Goal: Task Accomplishment & Management: Complete application form

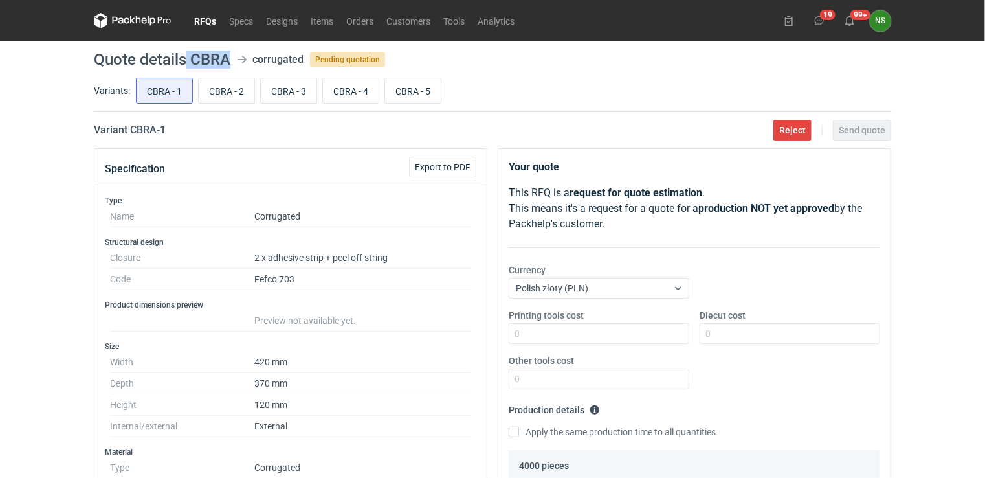
click at [212, 19] on link "RFQs" at bounding box center [205, 21] width 35 height 16
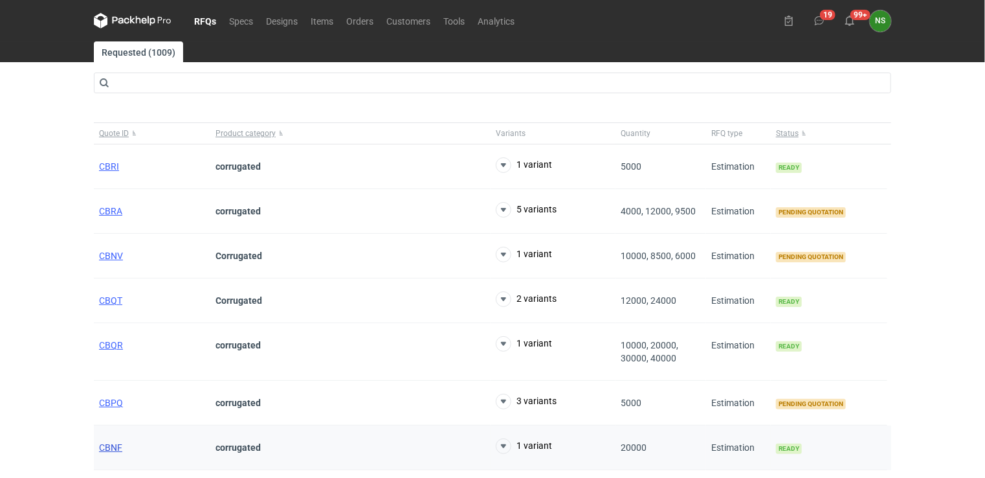
click at [111, 447] on span "CBNF" at bounding box center [110, 447] width 23 height 10
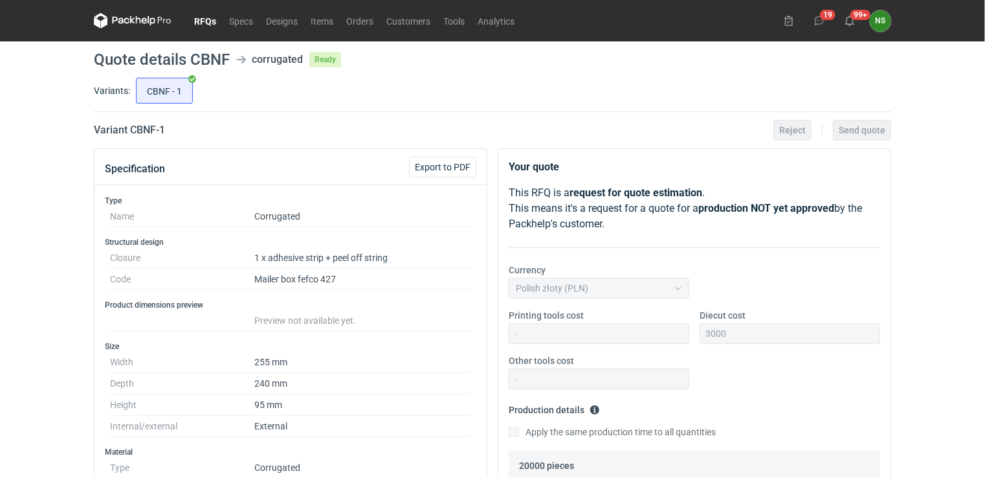
click at [210, 19] on link "RFQs" at bounding box center [205, 21] width 35 height 16
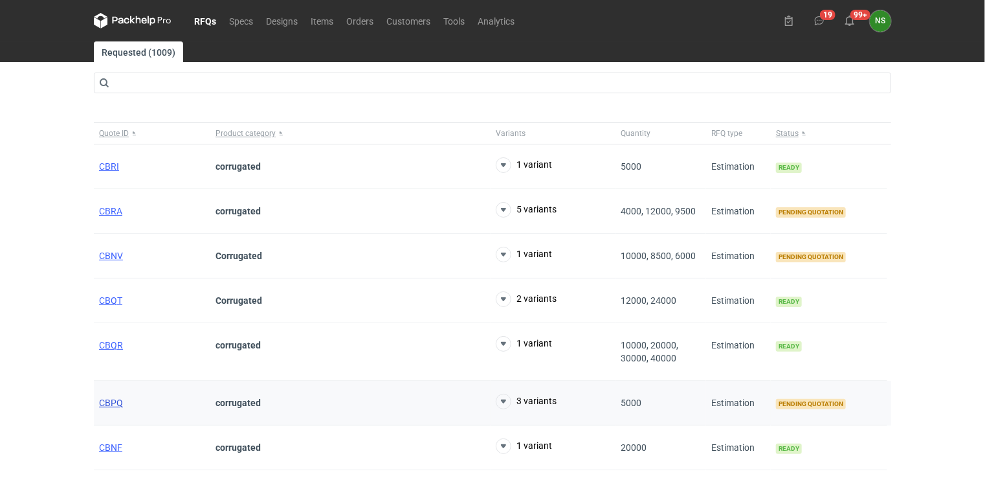
click at [113, 406] on span "CBPQ" at bounding box center [111, 402] width 24 height 10
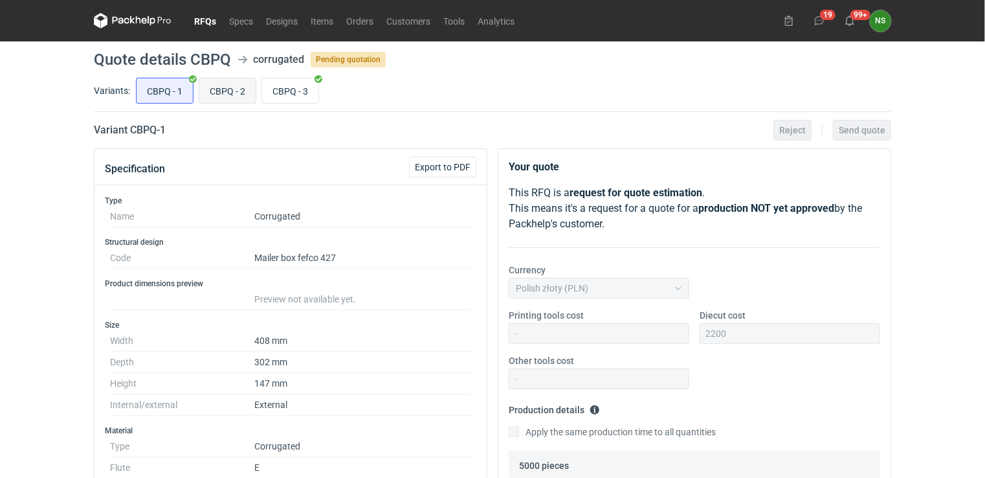
click at [228, 94] on input "CBPQ - 2" at bounding box center [227, 90] width 56 height 25
radio input "true"
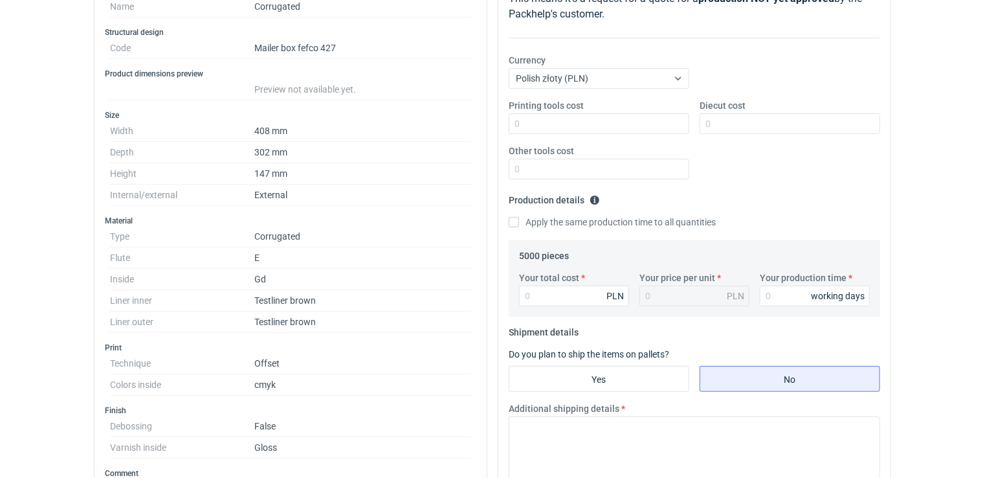
scroll to position [212, 0]
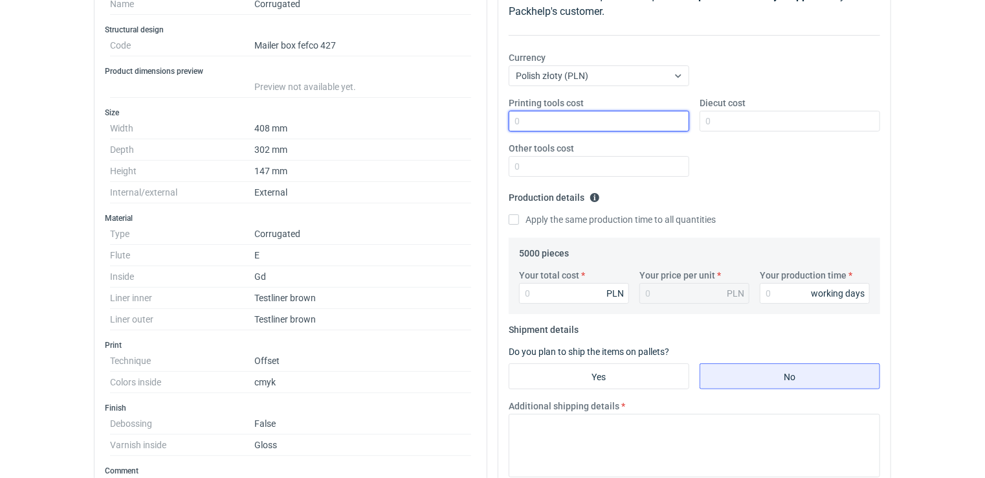
click at [567, 120] on input "Printing tools cost" at bounding box center [599, 121] width 181 height 21
type input "0"
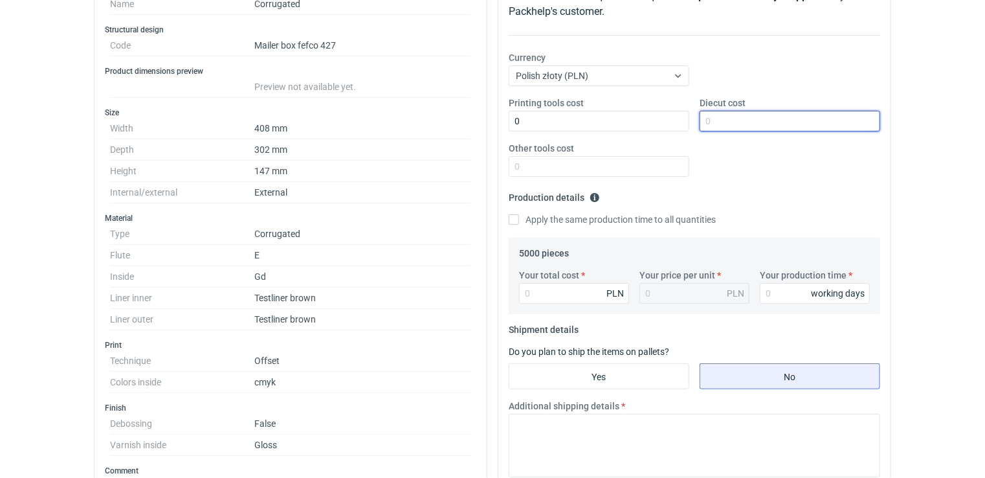
click at [717, 119] on input "Diecut cost" at bounding box center [790, 121] width 181 height 21
type input "2200"
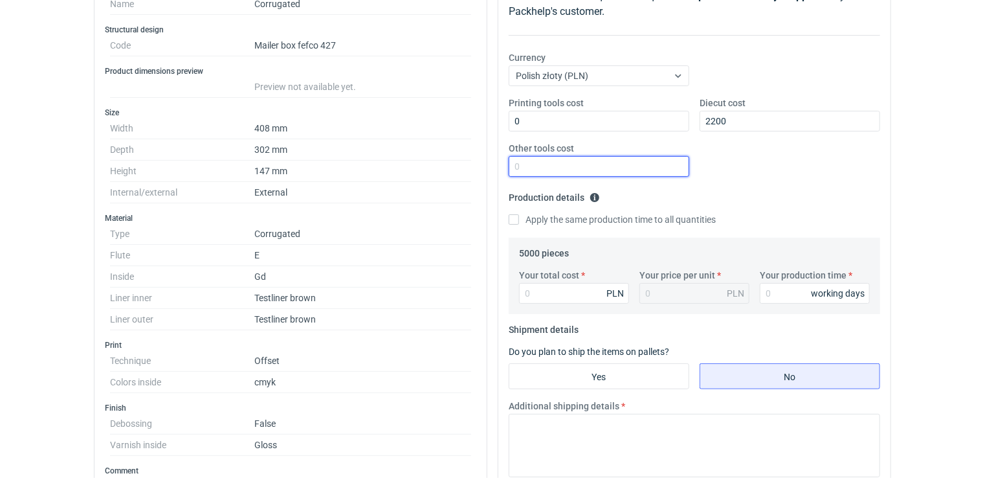
click at [632, 172] on input "Other tools cost" at bounding box center [599, 166] width 181 height 21
type input "0"
click at [566, 292] on input "Your total cost" at bounding box center [574, 293] width 110 height 21
paste input "9283.00"
type input "9283.00"
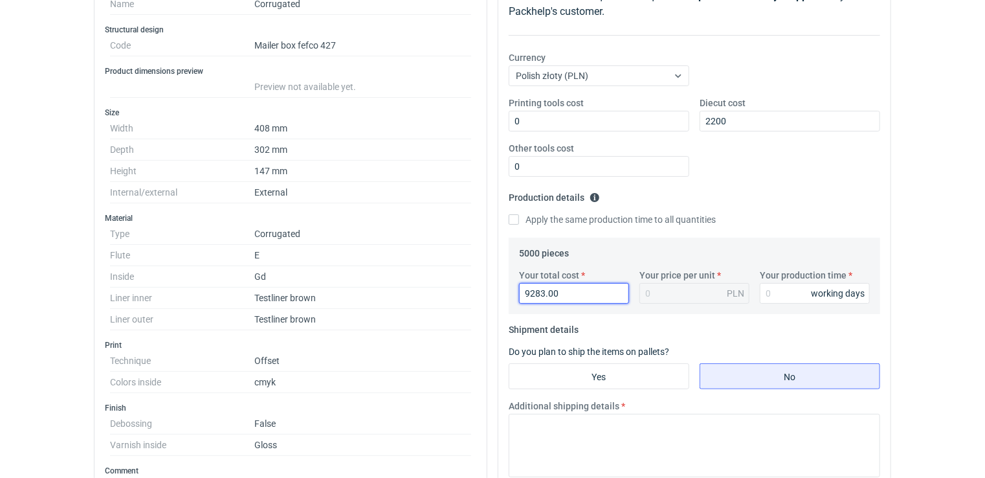
type input "1.86"
type input "9283.00"
click at [655, 293] on div "1.86 PLN" at bounding box center [695, 293] width 110 height 21
click at [788, 291] on input "Your production time" at bounding box center [815, 293] width 110 height 21
type input "2"
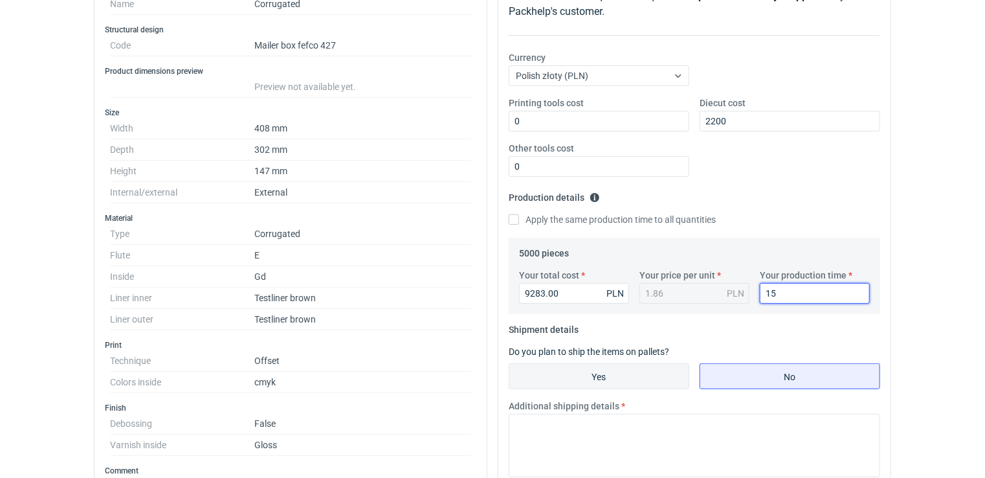
type input "15"
click at [585, 373] on input "Yes" at bounding box center [598, 376] width 179 height 25
radio input "true"
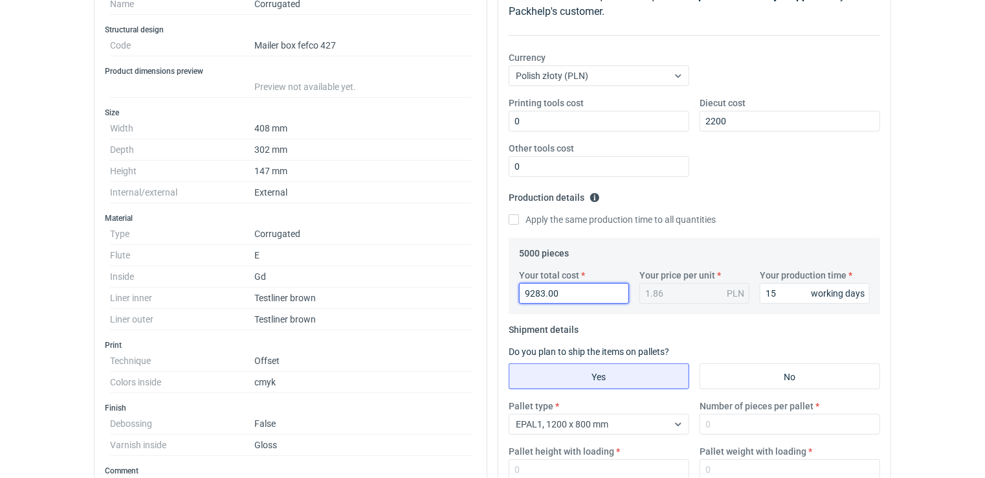
drag, startPoint x: 554, startPoint y: 291, endPoint x: 487, endPoint y: 285, distance: 66.9
click at [489, 286] on div "Specification Export to PDF Type Name Corrugated Structural design Code Mailer …" at bounding box center [493, 443] width 808 height 1014
paste input "46415"
type input "46415.00"
type input "9.28"
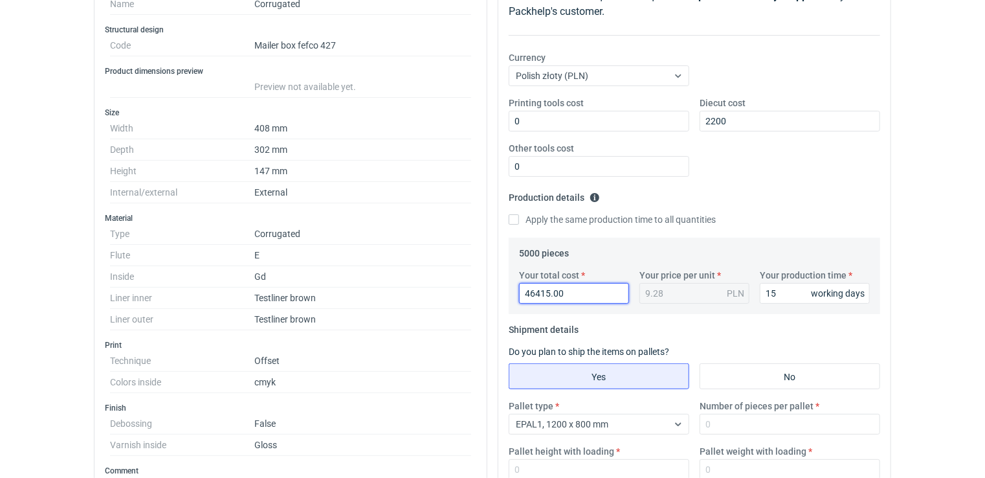
type input "46415.00"
click at [663, 287] on div "9.28 PLN" at bounding box center [695, 293] width 110 height 21
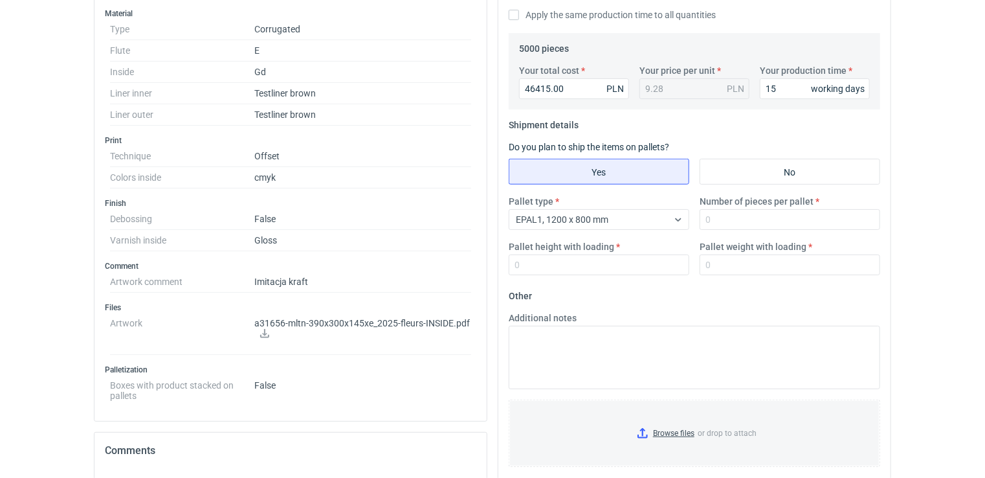
scroll to position [418, 0]
click at [579, 256] on input "Pallet height with loading" at bounding box center [599, 263] width 181 height 21
click at [709, 216] on input "Number of pieces per pallet" at bounding box center [790, 218] width 181 height 21
click at [636, 269] on input "Pallet height with loading" at bounding box center [599, 263] width 181 height 21
click at [713, 216] on input "Number of pieces per pallet" at bounding box center [790, 218] width 181 height 21
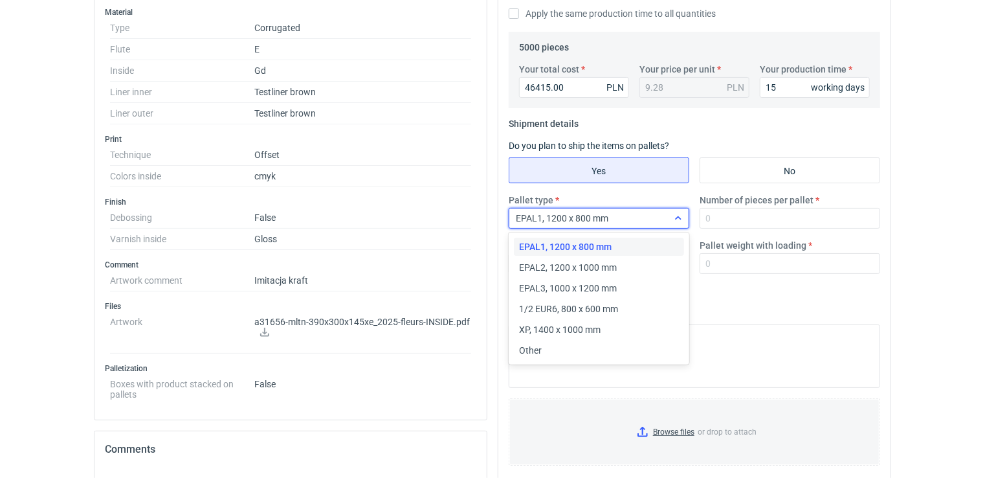
click at [618, 219] on div "EPAL1, 1200 x 800 mm" at bounding box center [588, 218] width 159 height 18
click at [582, 271] on span "EPAL2, 1200 x 1000 mm" at bounding box center [568, 267] width 98 height 13
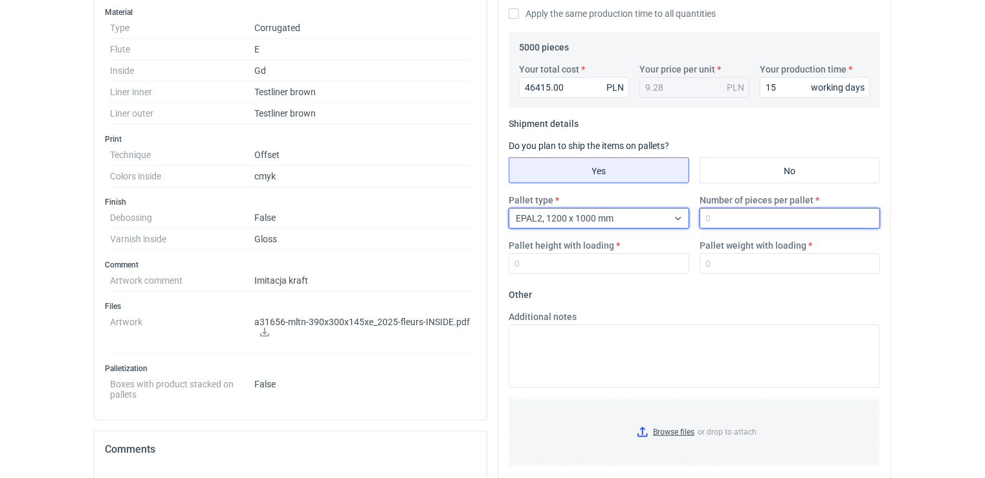
click at [748, 215] on input "Number of pieces per pallet" at bounding box center [790, 218] width 181 height 21
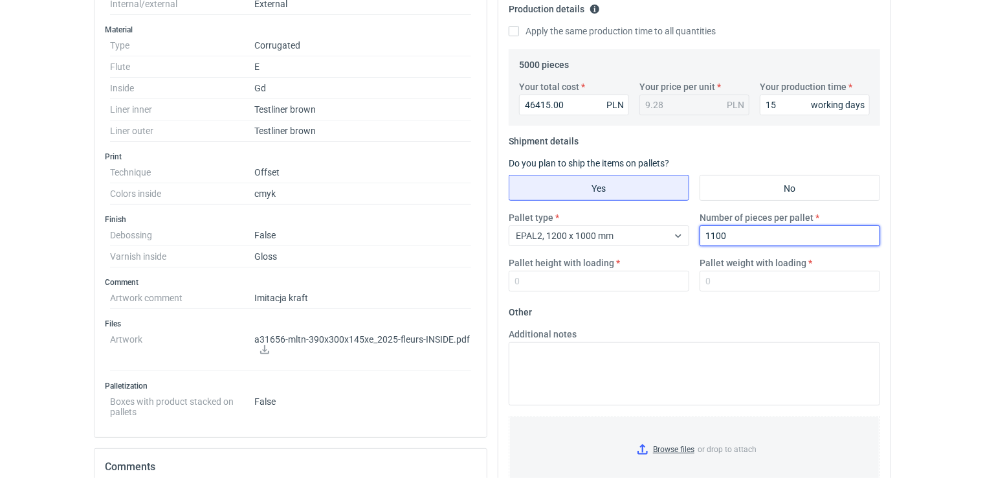
type input "1100"
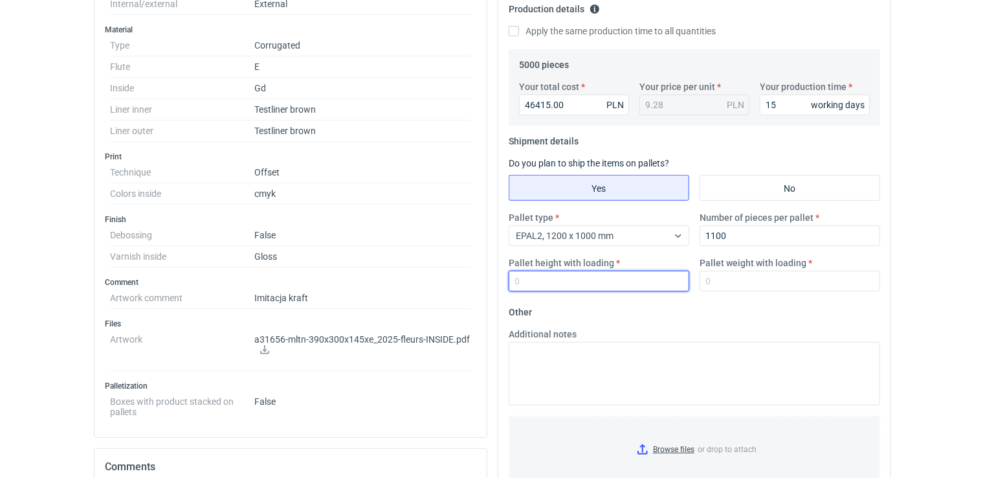
click at [624, 276] on input "Pallet height with loading" at bounding box center [599, 281] width 181 height 21
type input "1800"
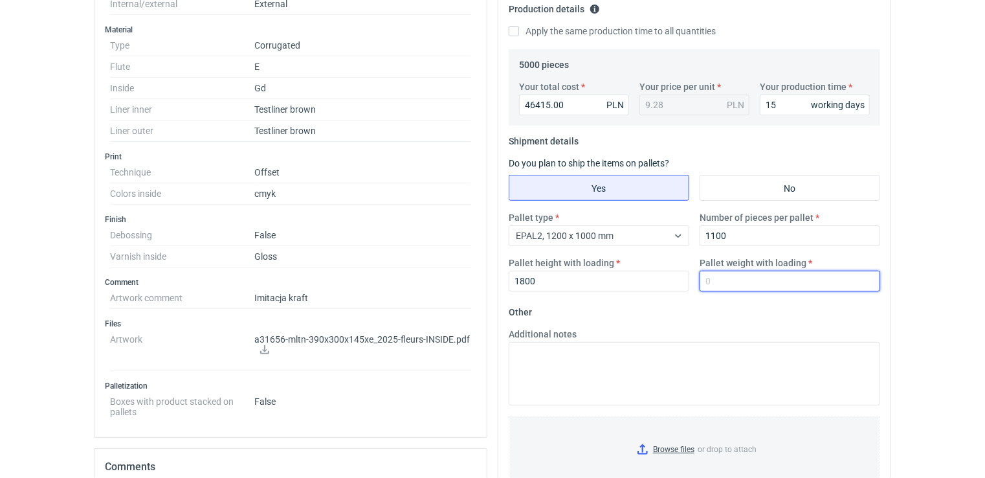
click at [718, 278] on input "Pallet weight with loading" at bounding box center [790, 281] width 181 height 21
type input "730"
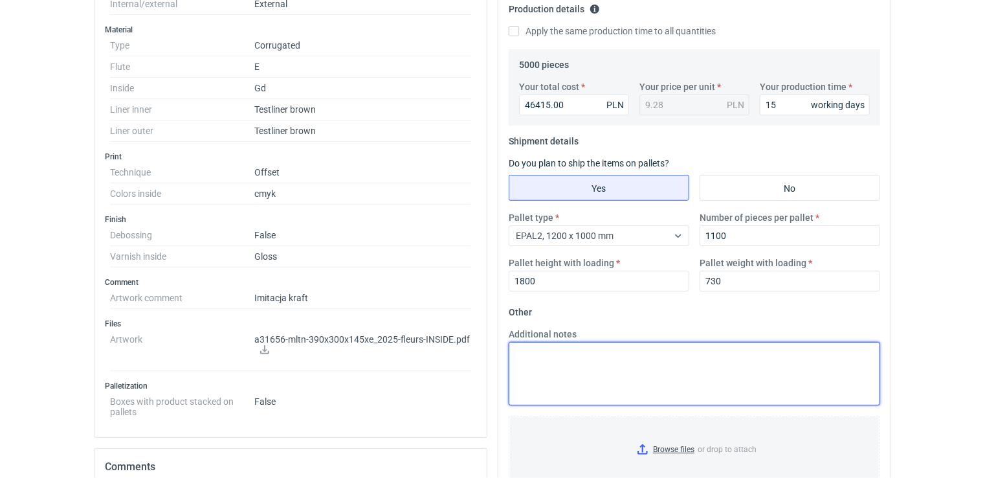
click at [578, 347] on textarea "Additional notes" at bounding box center [695, 373] width 372 height 63
paste textarea "Surowiec: Kemi art. 185g/TL 100/TL 100/Kemi art. 185g"
type textarea "Surowiec: Kemi art. 185g/TL 100/TL 100/Kemi art. 185g"
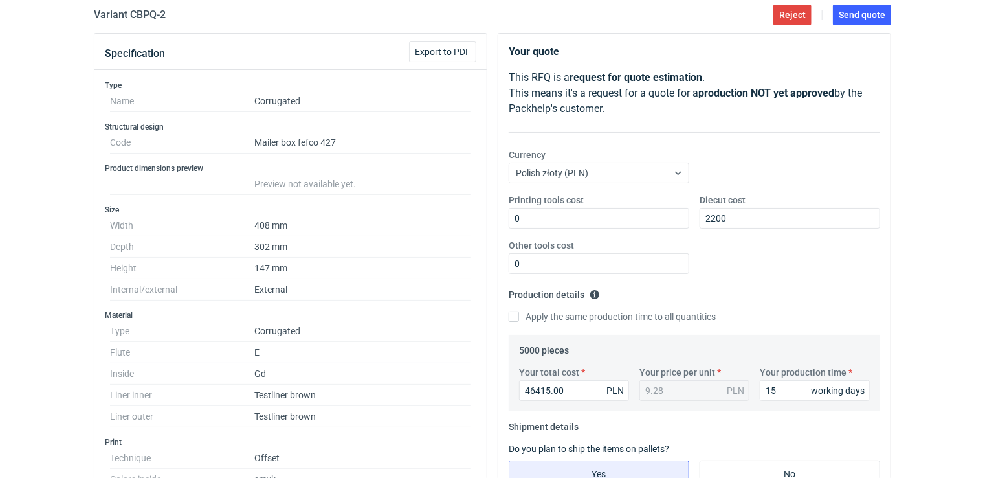
scroll to position [0, 0]
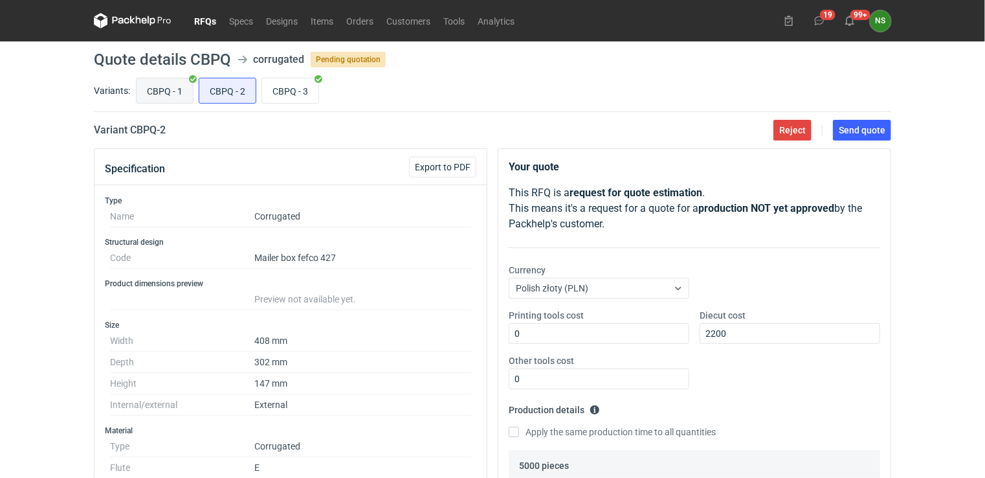
click at [166, 95] on input "CBPQ - 1" at bounding box center [165, 90] width 56 height 25
radio input "true"
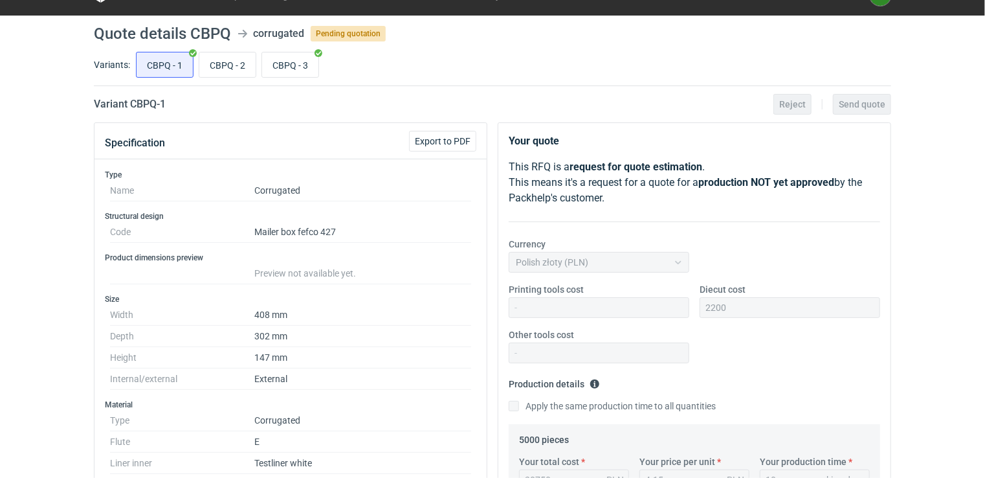
scroll to position [3, 0]
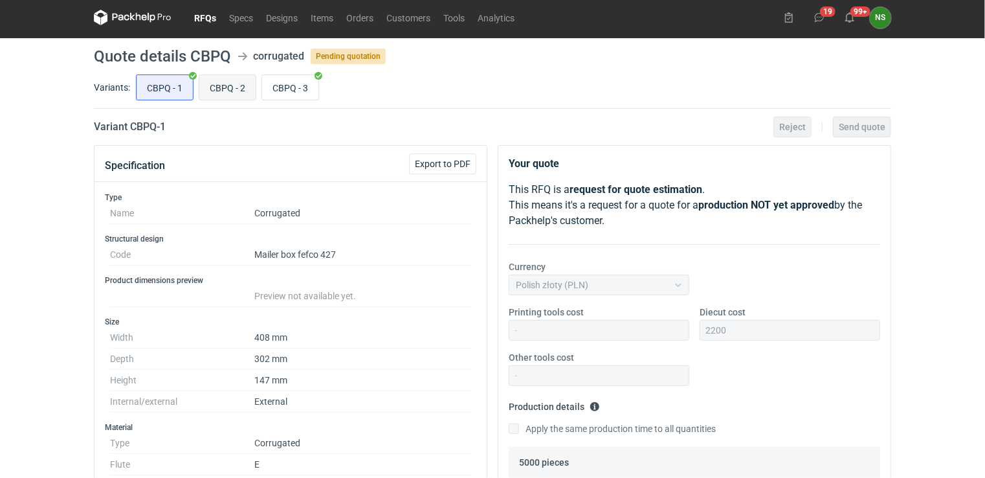
click at [233, 87] on input "CBPQ - 2" at bounding box center [227, 87] width 56 height 25
radio input "true"
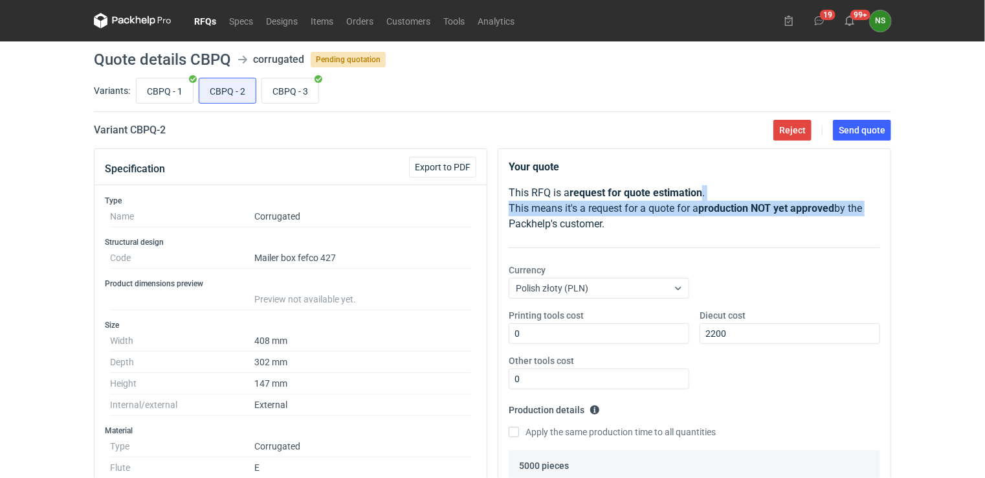
drag, startPoint x: 985, startPoint y: 187, endPoint x: 987, endPoint y: 203, distance: 16.3
click at [985, 203] on html "RFQs Specs Designs Items Orders Customers Tools Analytics 19 99+ NS [PERSON_NAM…" at bounding box center [492, 239] width 985 height 478
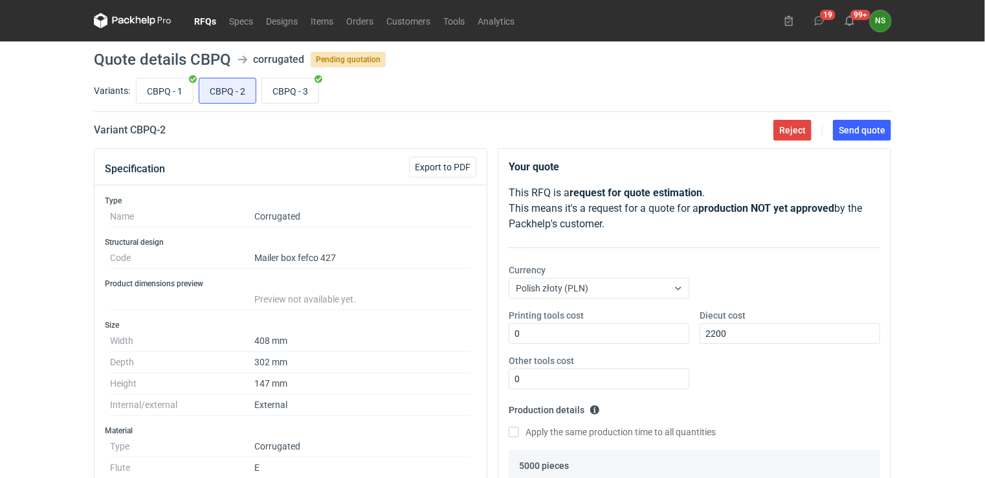
drag, startPoint x: 987, startPoint y: 203, endPoint x: 933, endPoint y: 236, distance: 62.5
click at [933, 236] on div "RFQs Specs Designs Items Orders Customers Tools Analytics 19 99+ NS [PERSON_NAM…" at bounding box center [492, 239] width 985 height 478
click at [864, 137] on button "Send quote" at bounding box center [862, 130] width 58 height 21
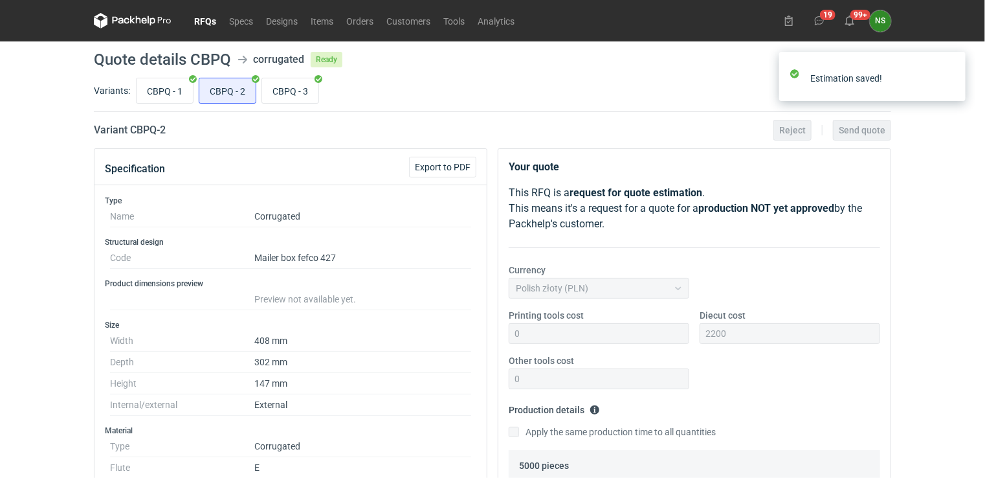
scroll to position [41, 0]
click at [166, 93] on input "CBPQ - 1" at bounding box center [165, 90] width 56 height 25
radio input "true"
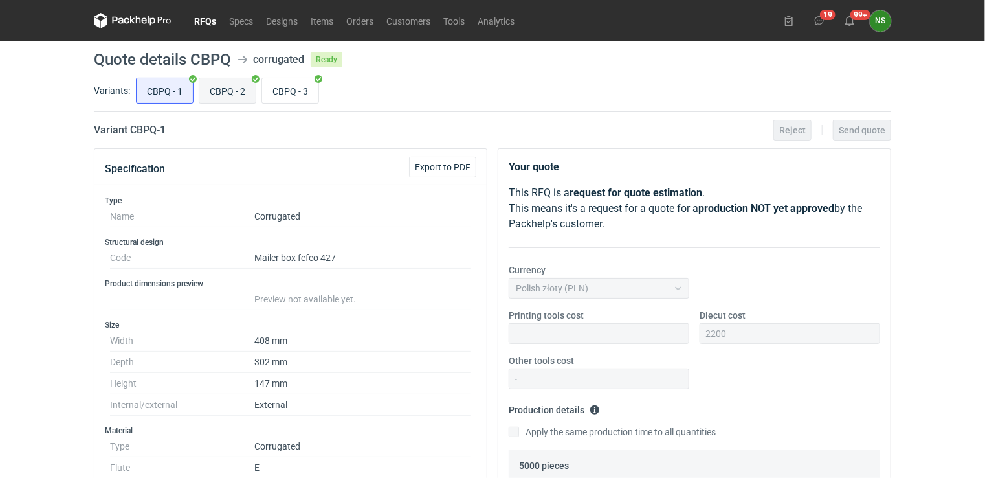
scroll to position [236, 0]
click at [223, 88] on input "CBPQ - 2" at bounding box center [227, 90] width 56 height 25
radio input "true"
click at [282, 92] on input "CBPQ - 3" at bounding box center [290, 90] width 56 height 25
radio input "true"
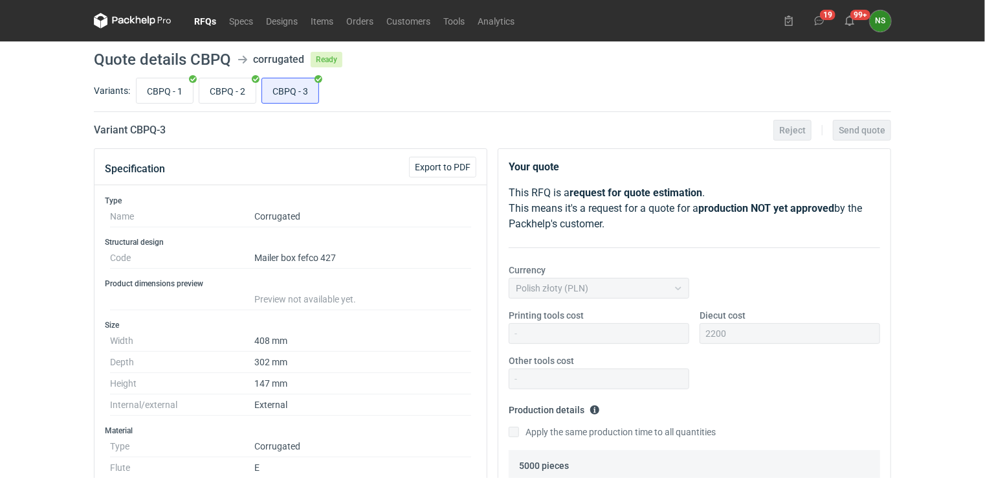
click at [203, 22] on link "RFQs" at bounding box center [205, 21] width 35 height 16
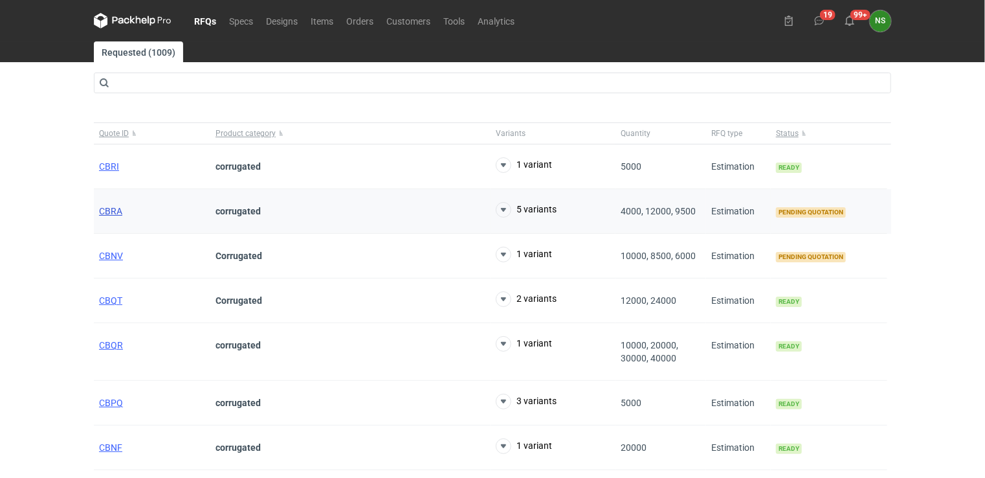
click at [112, 213] on span "CBRA" at bounding box center [110, 211] width 23 height 10
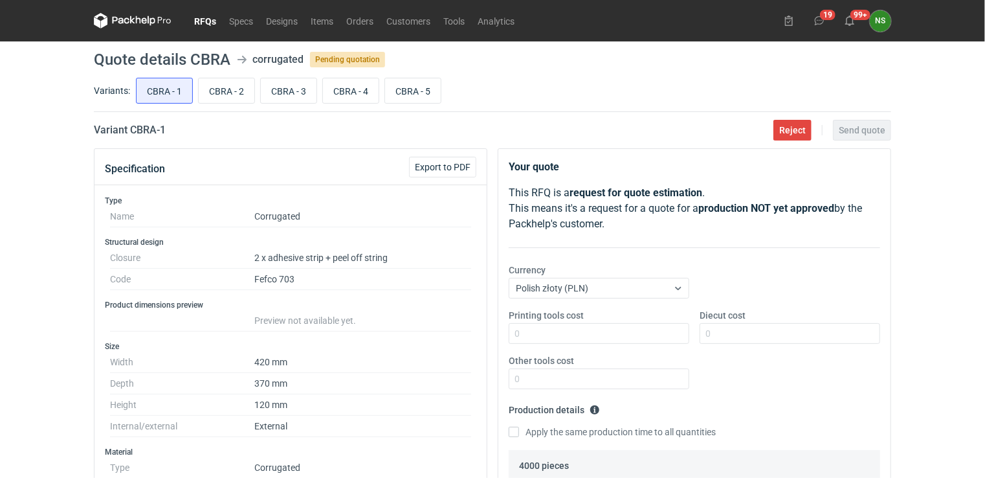
click at [229, 58] on h1 "Quote details CBRA" at bounding box center [162, 60] width 137 height 16
drag, startPoint x: 215, startPoint y: 55, endPoint x: 187, endPoint y: 53, distance: 27.9
click at [187, 53] on header "Quote details CBRA corrugated Pending quotation" at bounding box center [493, 60] width 798 height 16
copy header "CBRA"
click at [219, 89] on input "CBRA - 2" at bounding box center [227, 90] width 56 height 25
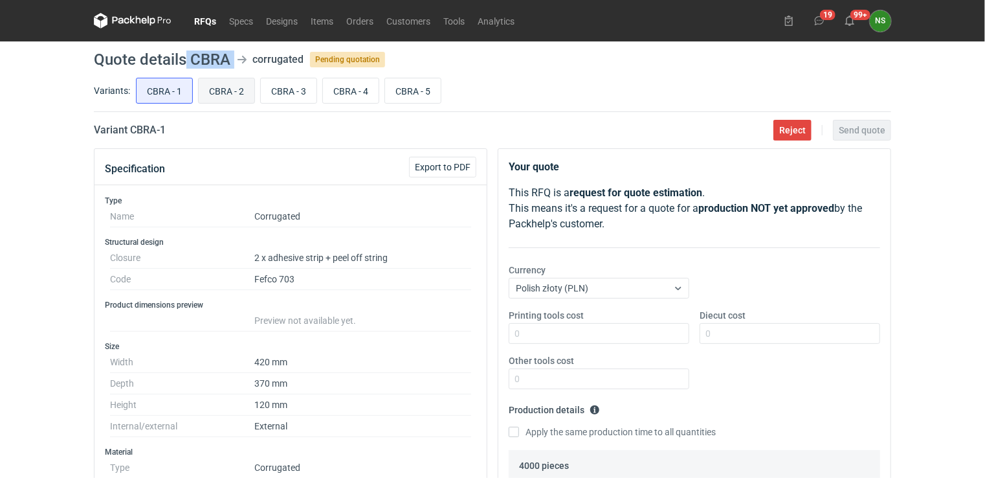
radio input "true"
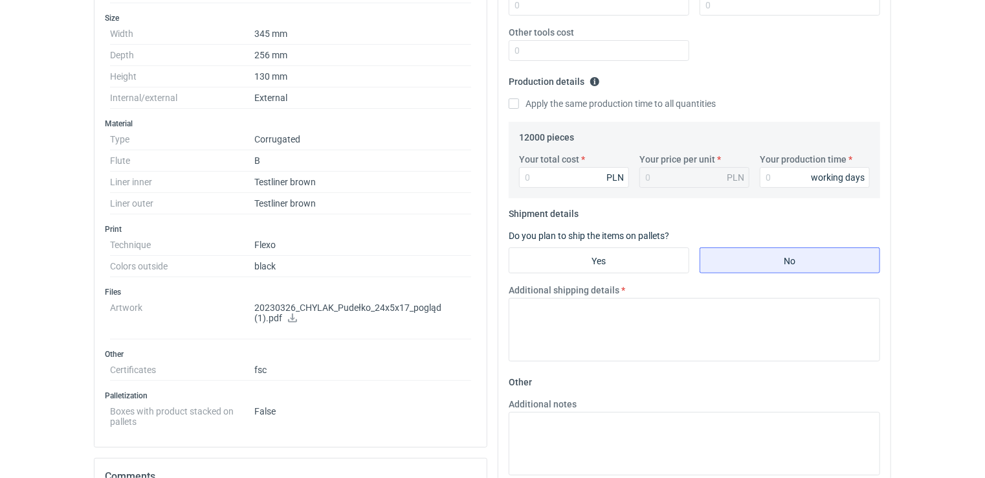
scroll to position [337, 0]
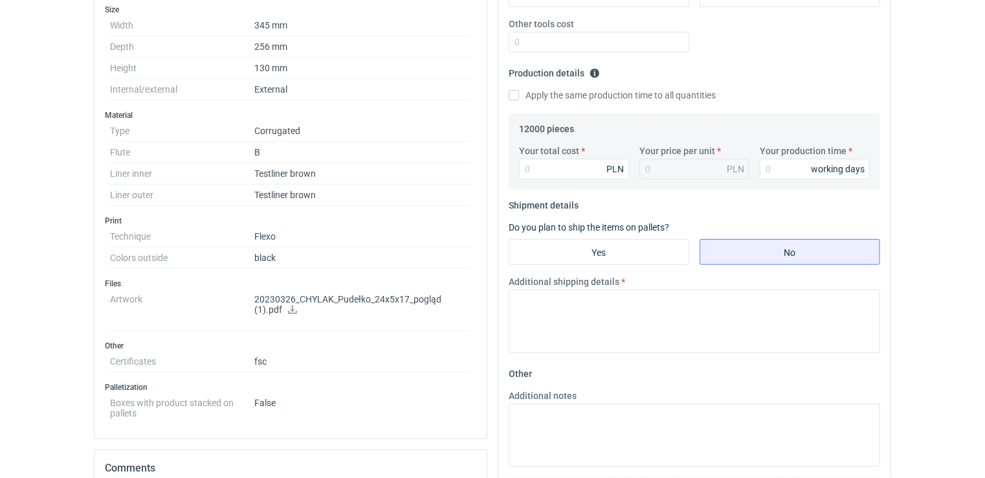
click at [449, 295] on p "20230326_CHYLAK_Pudełko_24x5x17_pogląd (1).pdf" at bounding box center [362, 305] width 217 height 22
click at [288, 305] on icon at bounding box center [292, 309] width 9 height 9
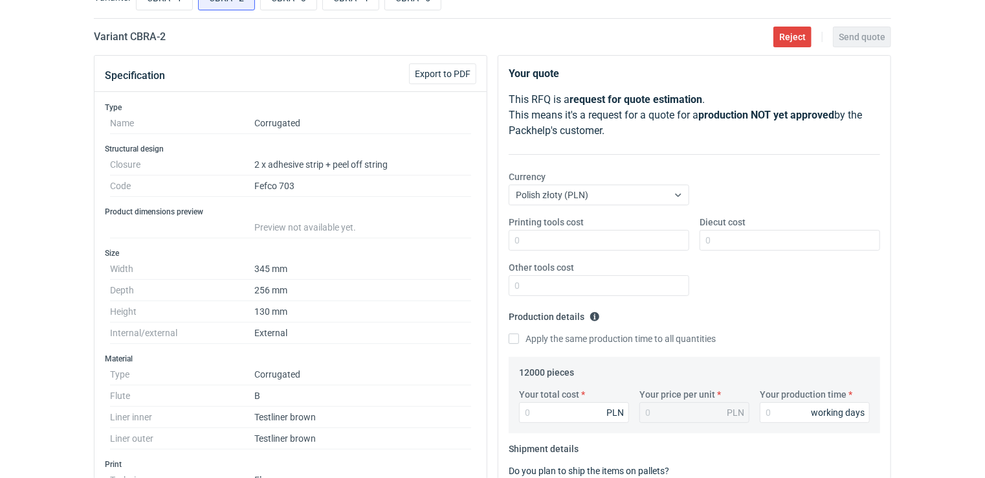
scroll to position [0, 0]
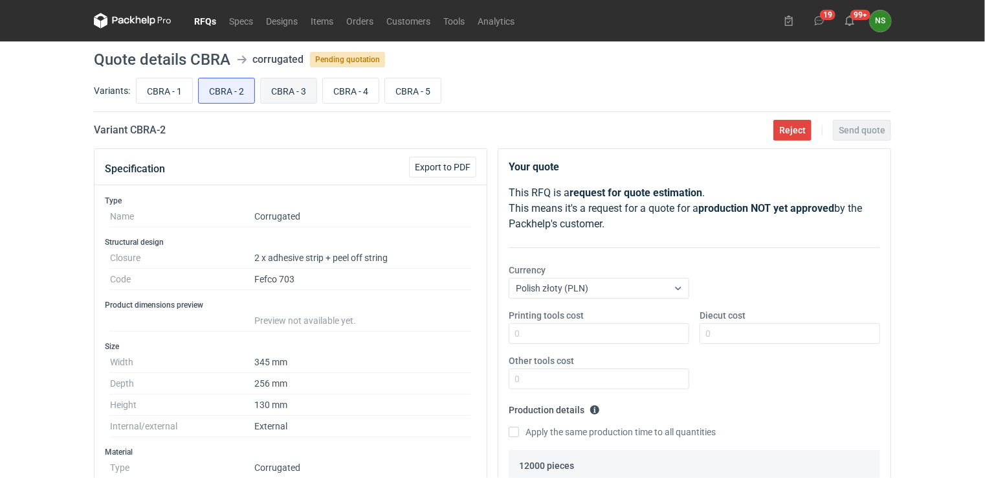
click at [283, 95] on input "CBRA - 3" at bounding box center [289, 90] width 56 height 25
radio input "true"
click at [350, 93] on input "CBRA - 4" at bounding box center [351, 90] width 56 height 25
radio input "true"
click at [404, 92] on input "CBRA - 5" at bounding box center [413, 90] width 56 height 25
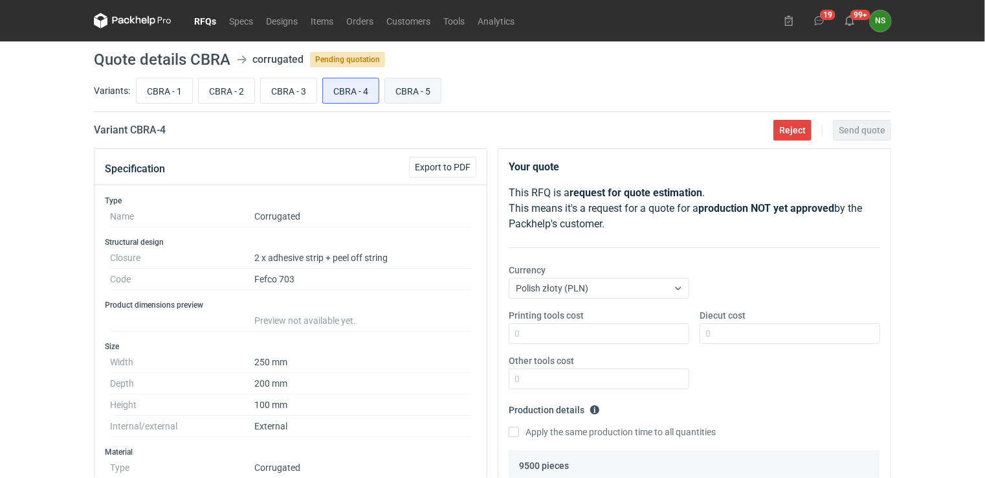
radio input "true"
click at [357, 96] on input "CBRA - 4" at bounding box center [351, 90] width 56 height 25
radio input "true"
click at [412, 91] on input "CBRA - 5" at bounding box center [413, 90] width 56 height 25
radio input "true"
